Goal: Find specific page/section: Find specific page/section

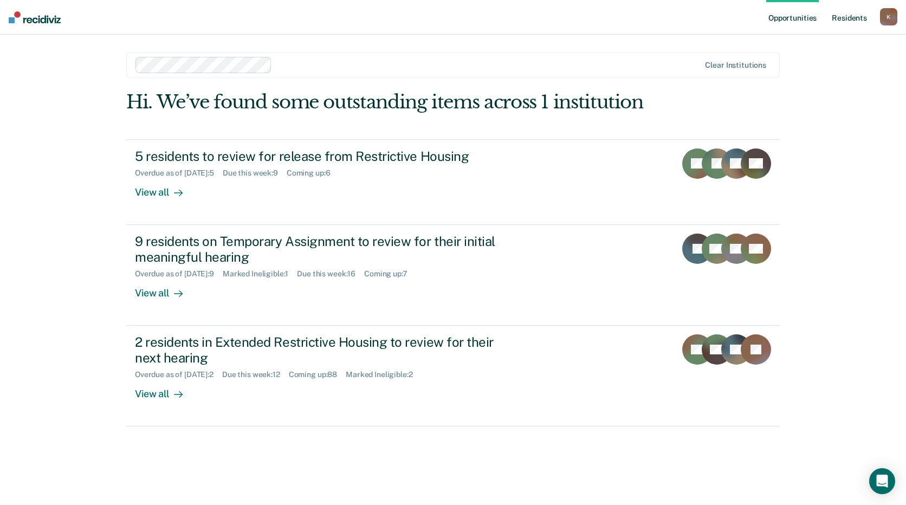
click at [853, 20] on link "Resident s" at bounding box center [850, 17] width 40 height 35
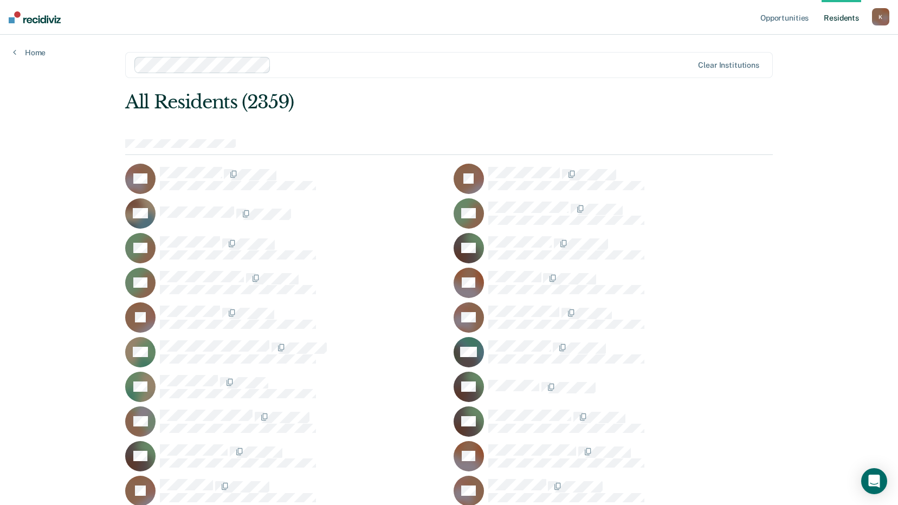
click at [354, 144] on div at bounding box center [449, 147] width 648 height 16
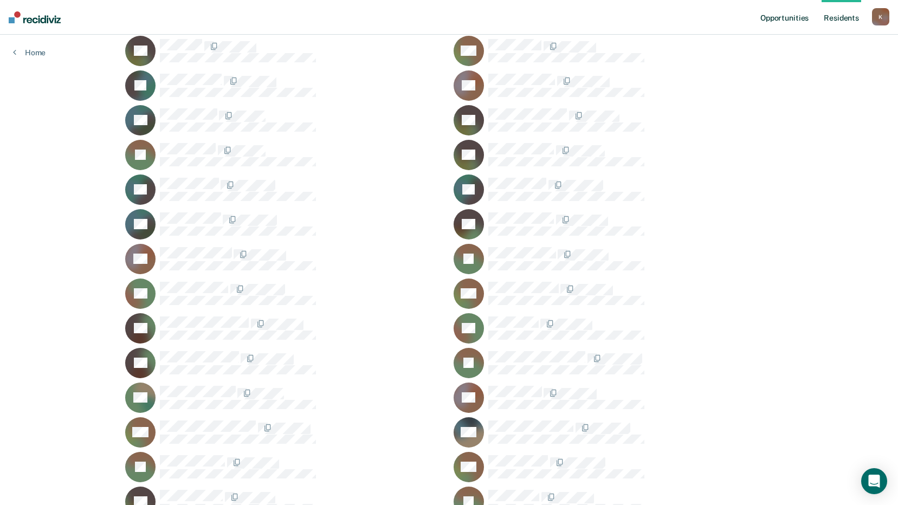
scroll to position [30338, 0]
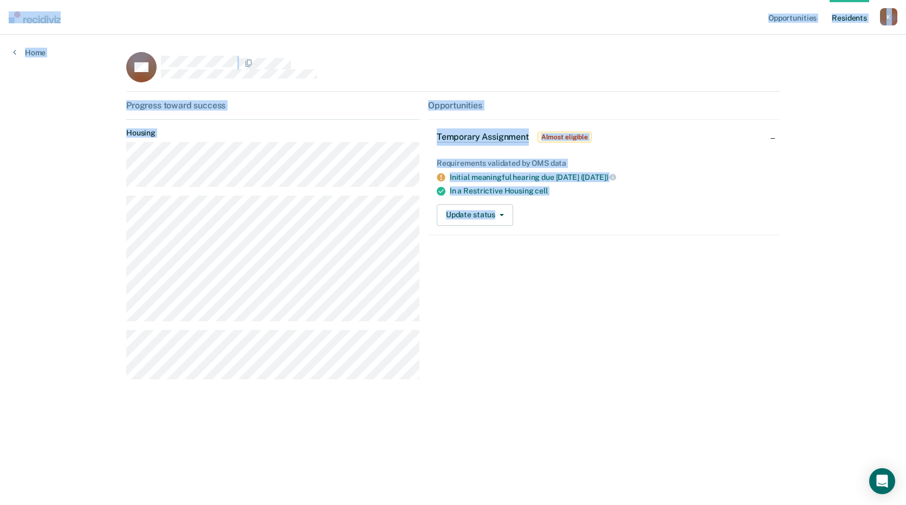
click at [428, 265] on div "Opportunities Temporary Assignment Almost eligible Requirements validated by OM…" at bounding box center [604, 244] width 352 height 288
